Goal: Book appointment/travel/reservation

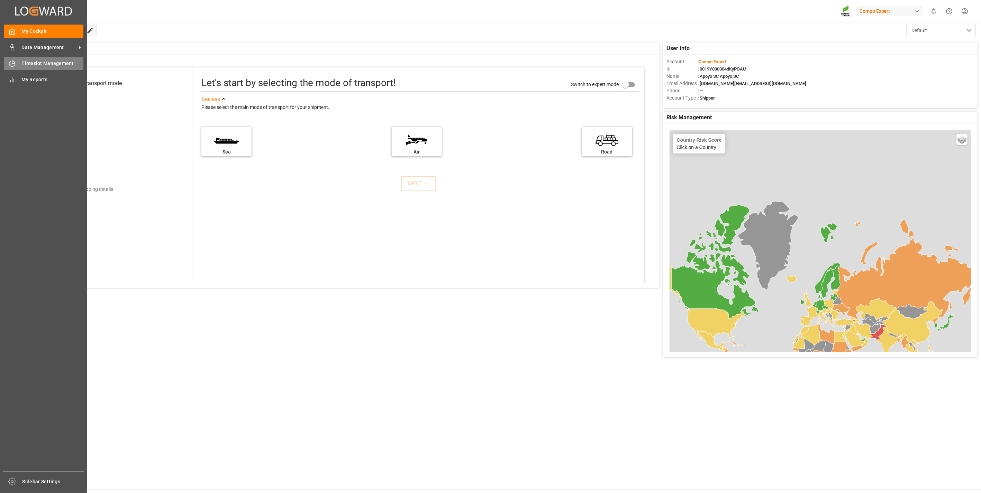
click at [22, 66] on span "Timeslot Management" at bounding box center [53, 63] width 62 height 7
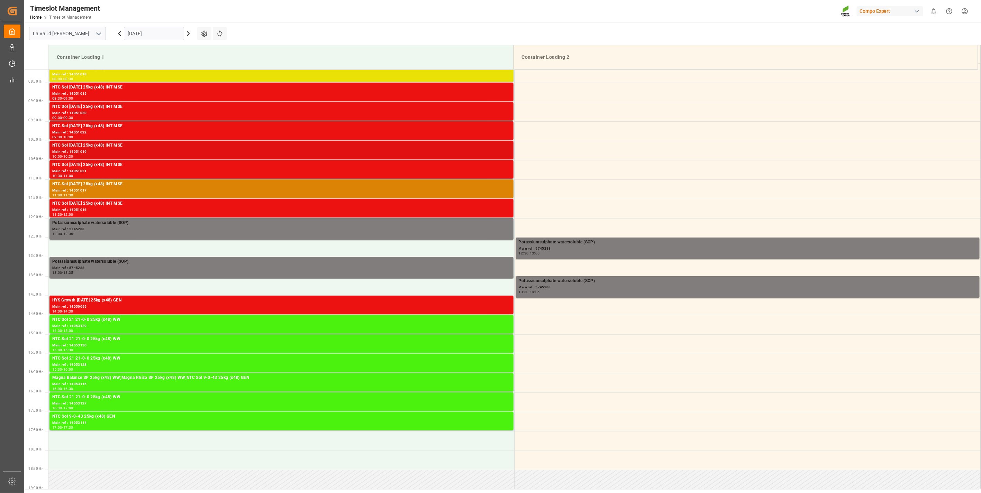
scroll to position [344, 0]
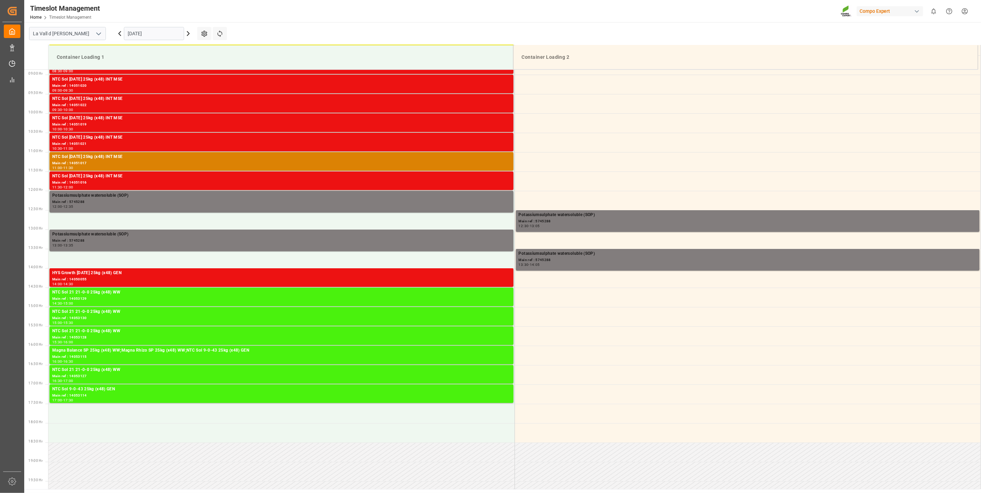
click at [129, 36] on input "[DATE]" at bounding box center [154, 33] width 60 height 13
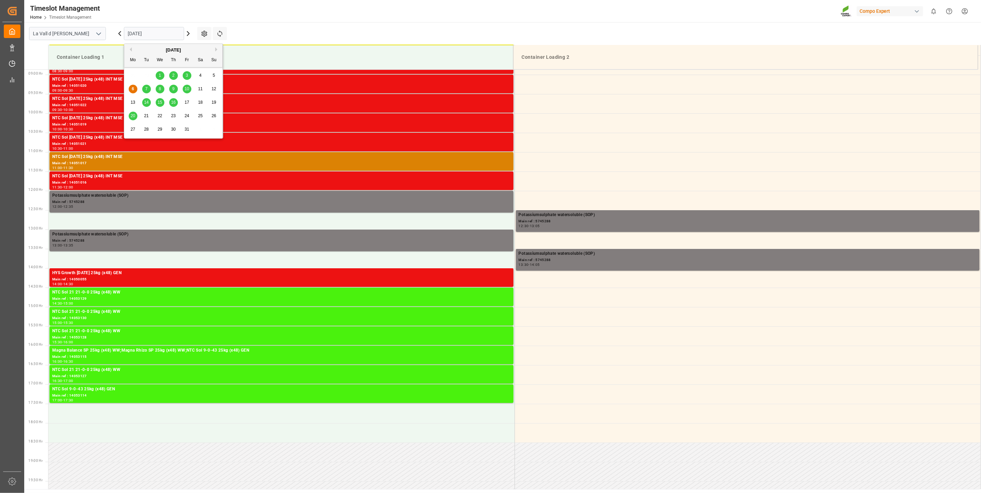
click at [173, 16] on div "Timeslot Management Home Timeslot Management Compo Expert 0 Notifications Only …" at bounding box center [499, 11] width 961 height 22
click at [136, 29] on input "[DATE]" at bounding box center [154, 33] width 60 height 13
click at [158, 103] on span "15" at bounding box center [159, 102] width 4 height 5
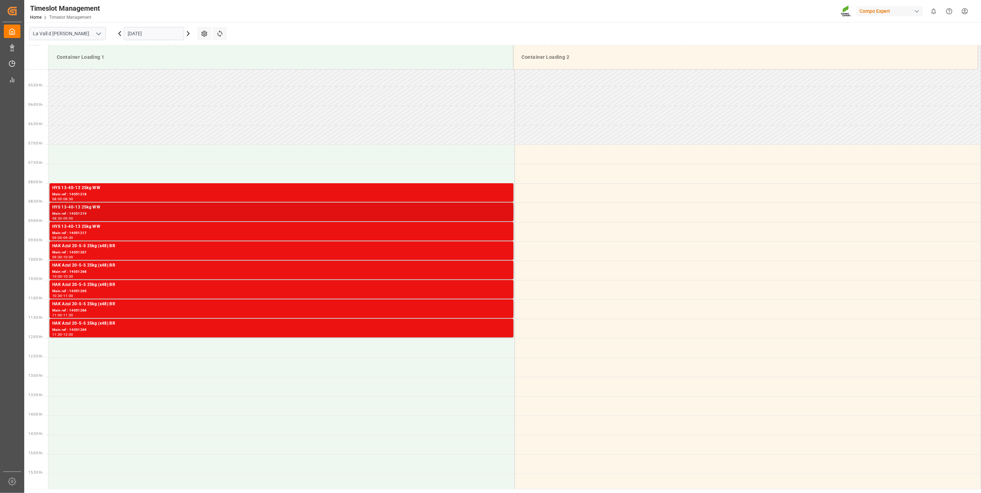
scroll to position [190, 0]
